Goal: Task Accomplishment & Management: Manage account settings

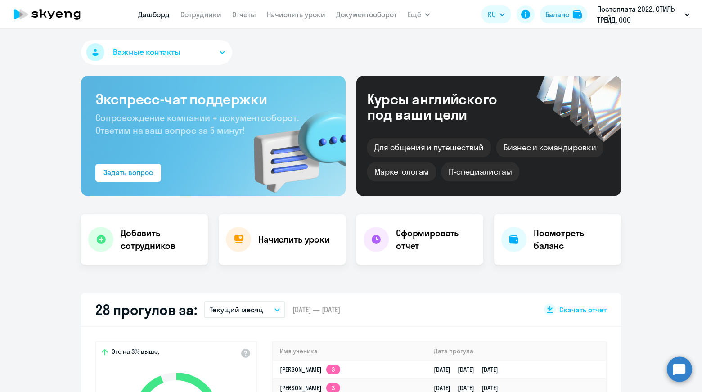
select select "30"
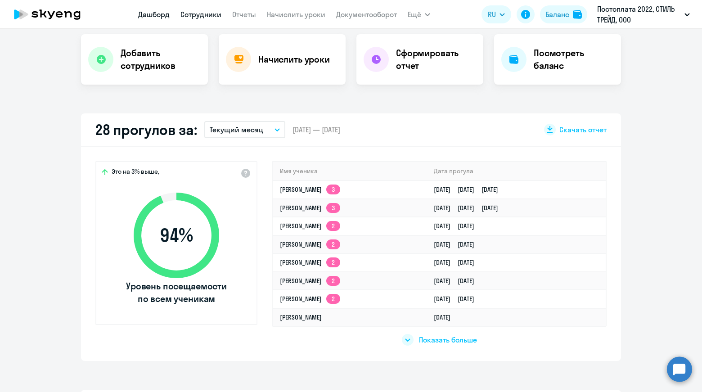
drag, startPoint x: 214, startPoint y: 13, endPoint x: 213, endPoint y: 18, distance: 5.4
click at [214, 13] on link "Сотрудники" at bounding box center [200, 14] width 41 height 9
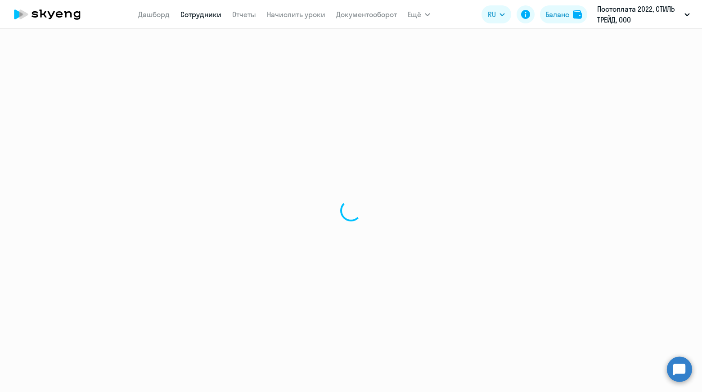
select select "30"
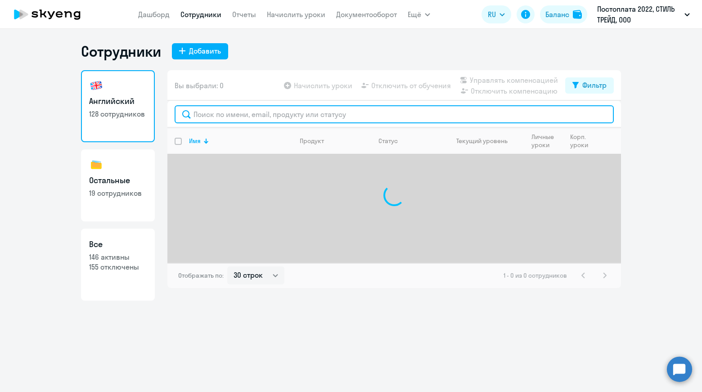
click at [333, 117] on input "text" at bounding box center [394, 114] width 439 height 18
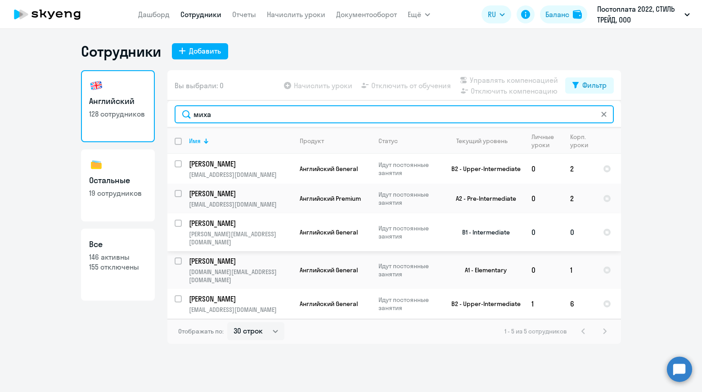
type input "миха"
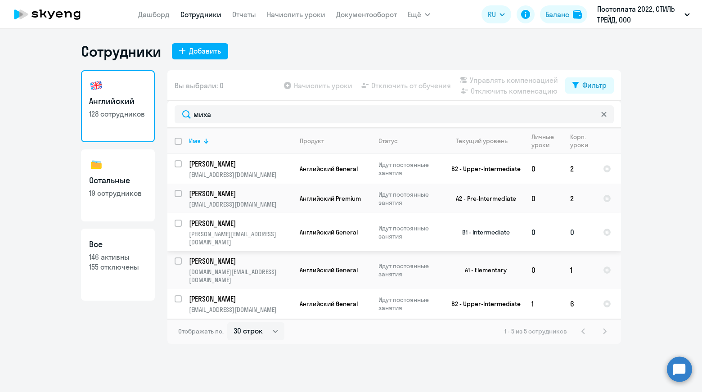
click at [180, 224] on input "select row 20615373" at bounding box center [184, 229] width 18 height 18
checkbox input "true"
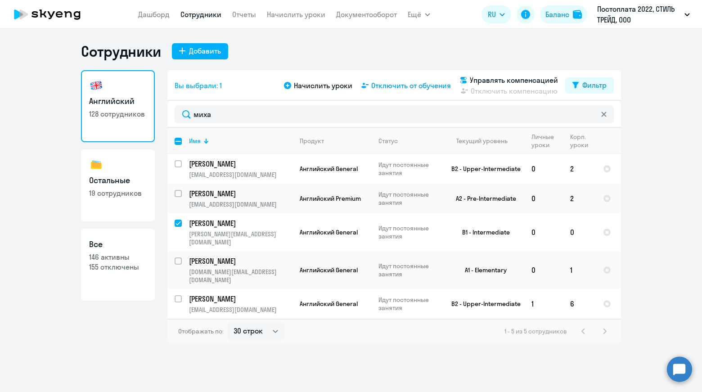
click at [406, 88] on span "Отключить от обучения" at bounding box center [411, 85] width 80 height 11
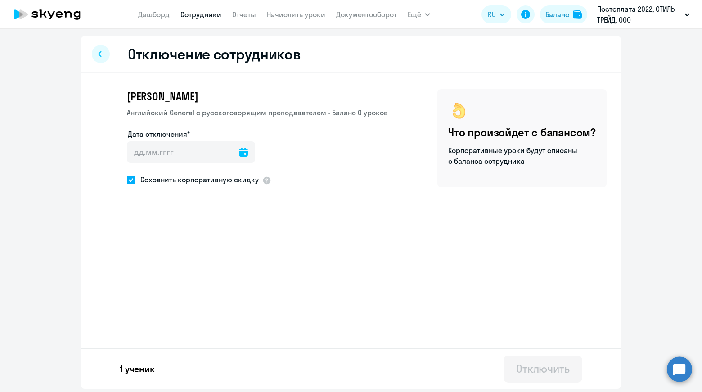
click at [242, 153] on icon at bounding box center [243, 152] width 9 height 9
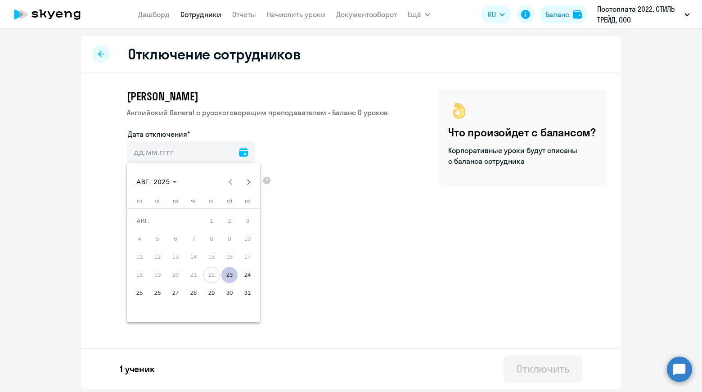
click at [233, 272] on span "23" at bounding box center [229, 275] width 16 height 16
type input "[DATE]"
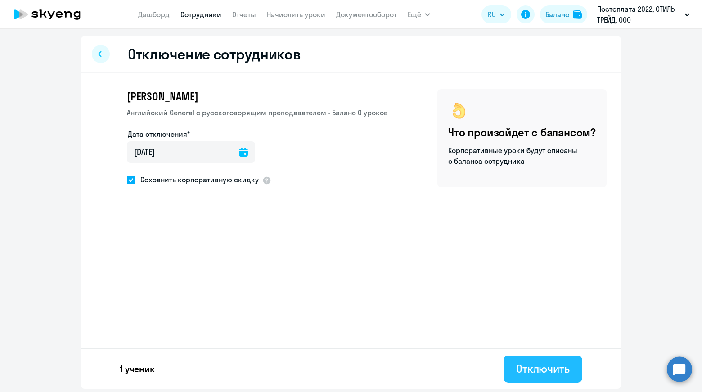
click at [537, 374] on div "Отключить" at bounding box center [543, 368] width 54 height 14
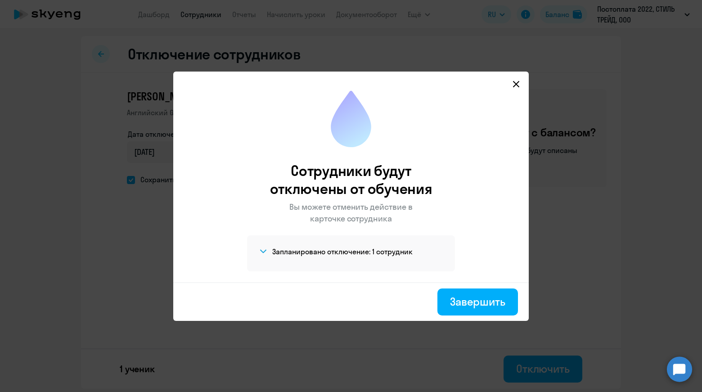
click at [519, 83] on icon at bounding box center [516, 84] width 7 height 7
select select "30"
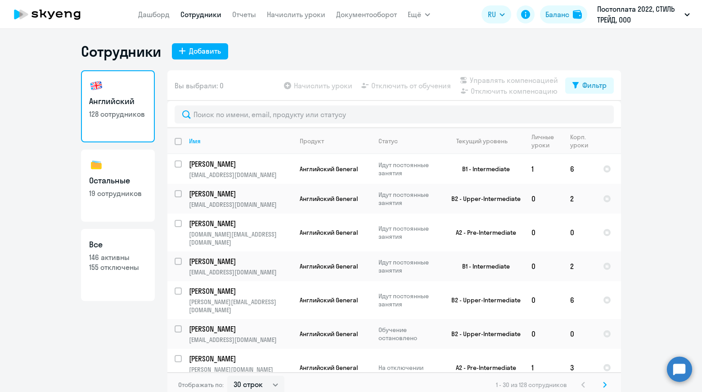
select select "30"
